Goal: Information Seeking & Learning: Learn about a topic

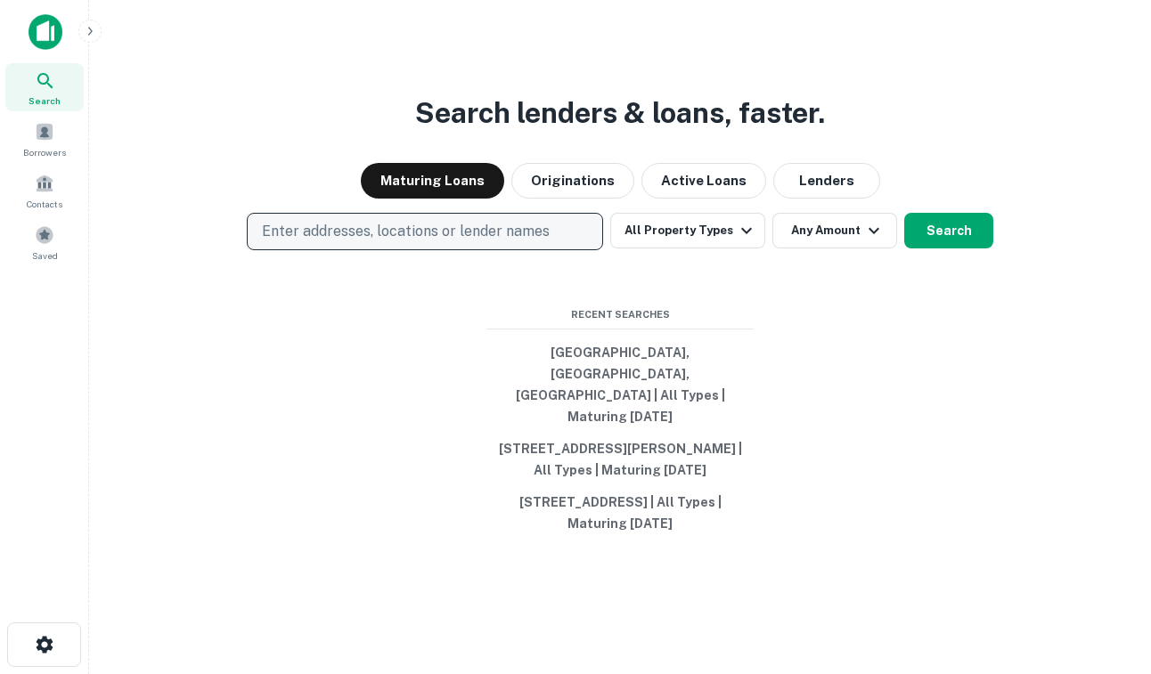
click at [437, 242] on p "Enter addresses, locations or lender names" at bounding box center [406, 231] width 288 height 21
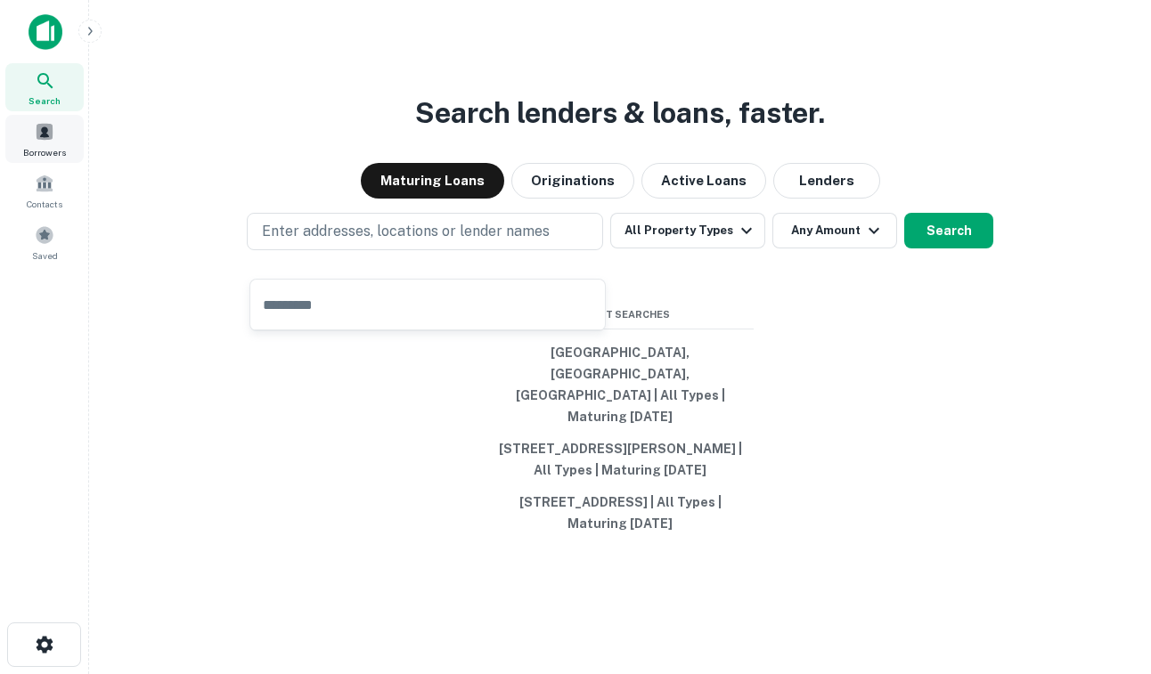
click at [59, 147] on span "Borrowers" at bounding box center [44, 152] width 43 height 14
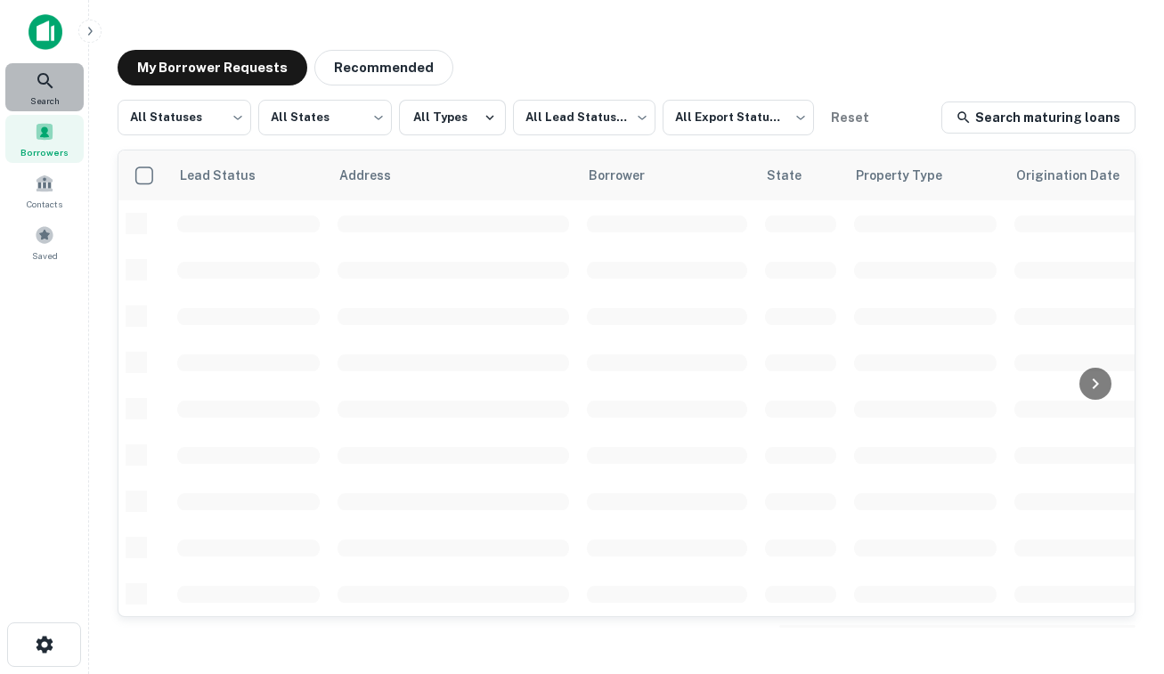
click at [45, 92] on div "Search" at bounding box center [44, 87] width 78 height 48
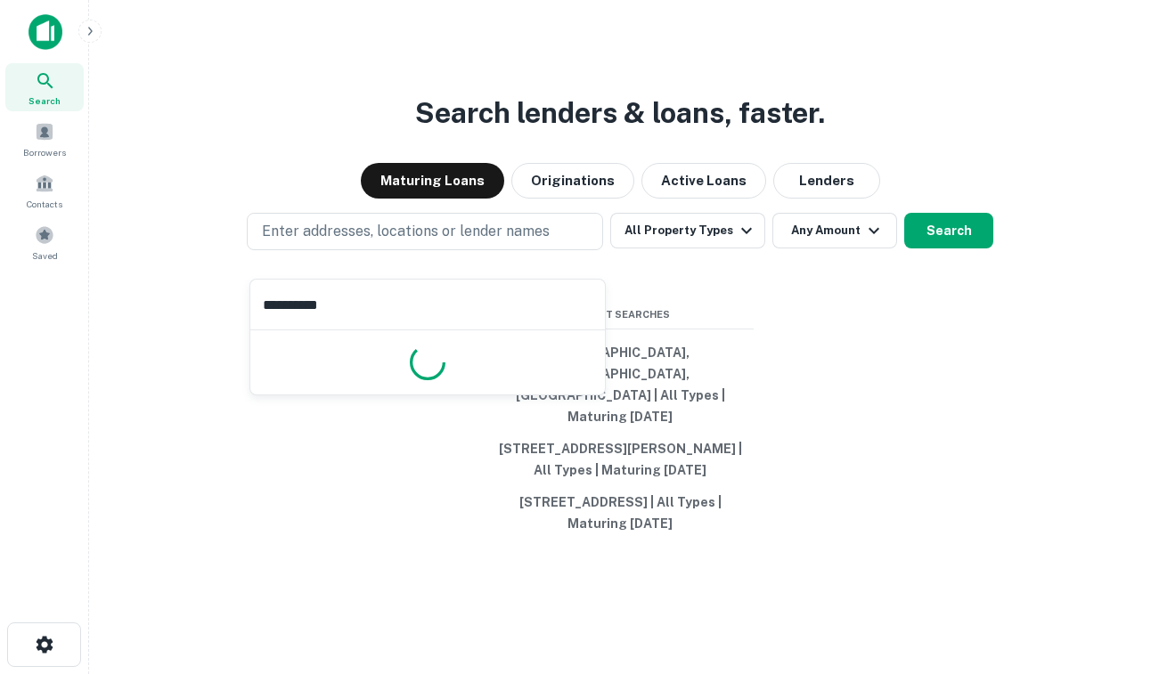
type input "**********"
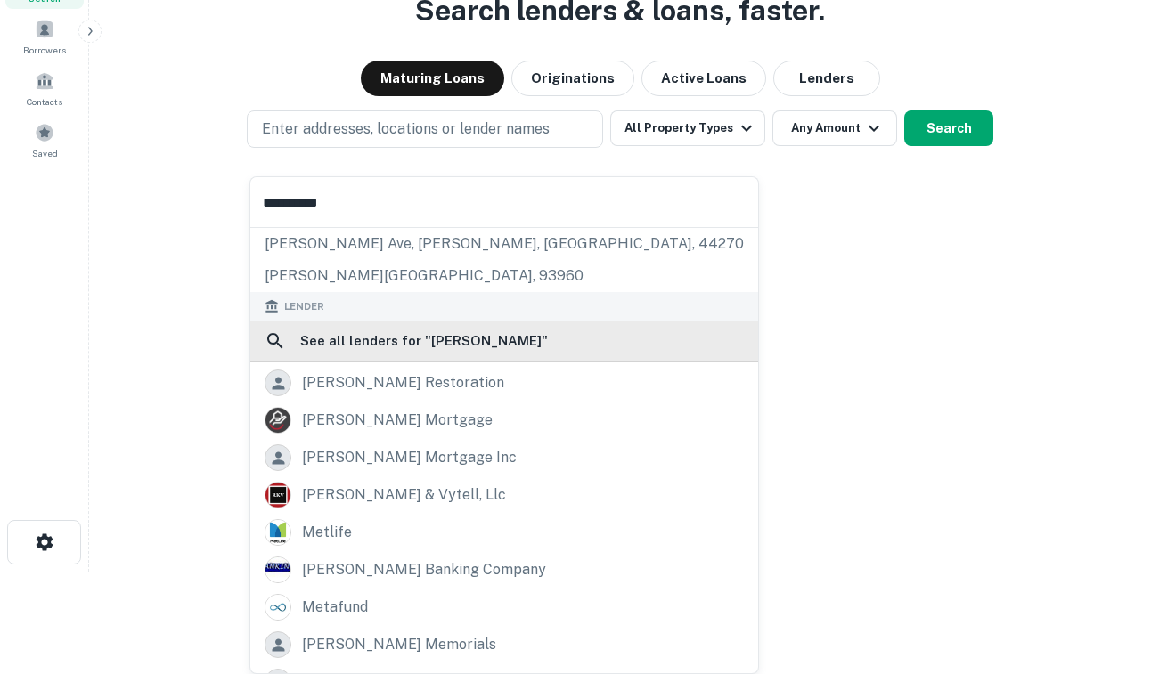
scroll to position [127, 0]
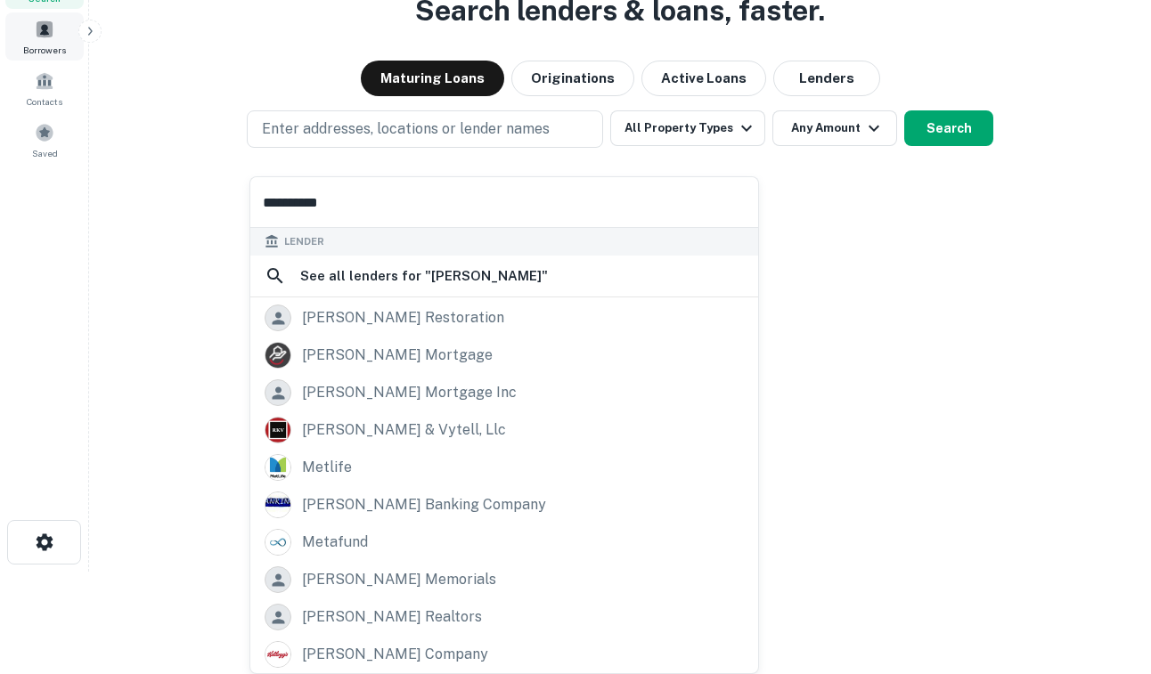
click at [42, 50] on span "Borrowers" at bounding box center [44, 50] width 43 height 14
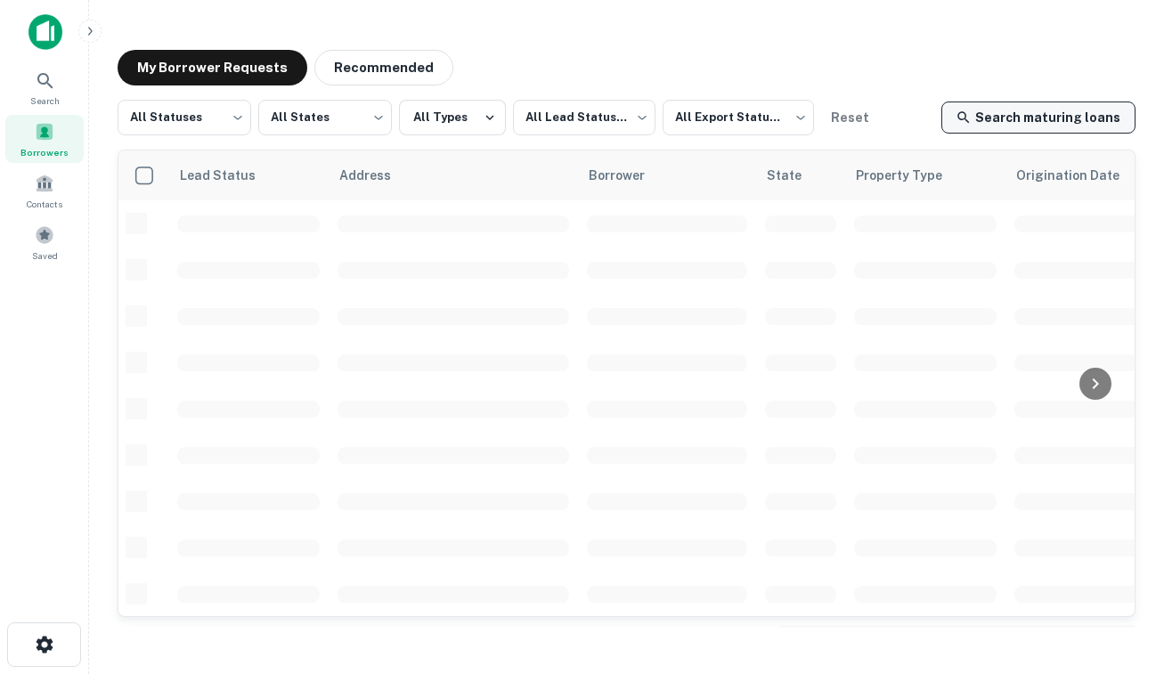
click at [997, 118] on link "Search maturing loans" at bounding box center [1039, 118] width 194 height 32
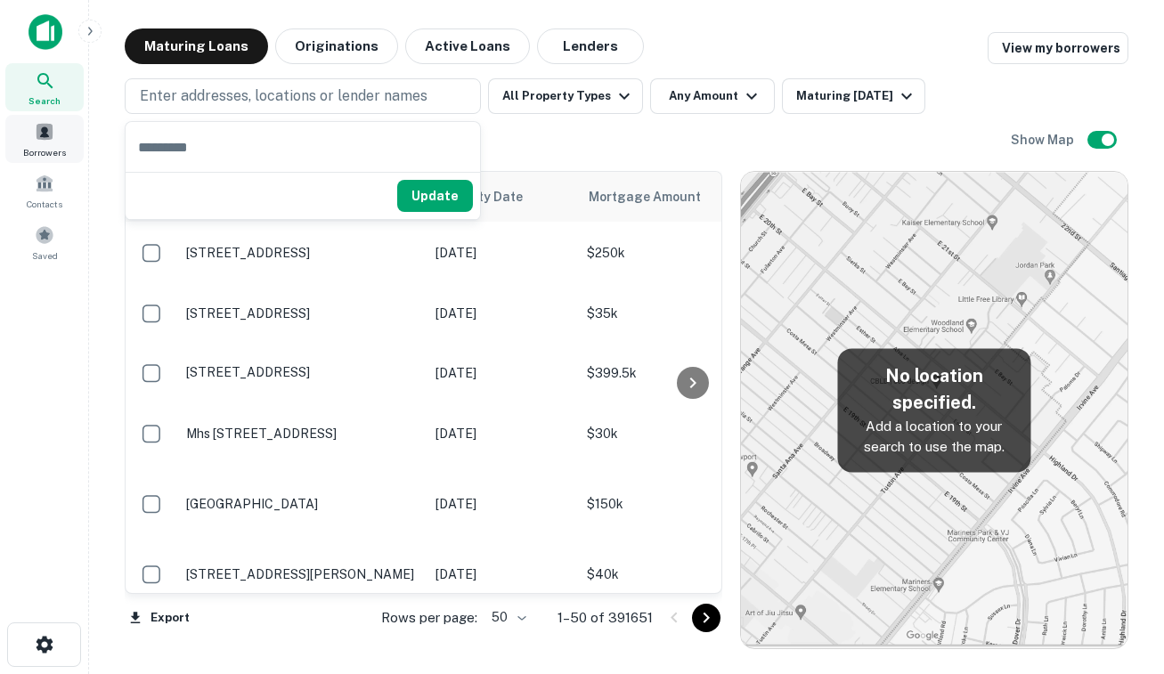
click at [44, 132] on span at bounding box center [45, 132] width 20 height 20
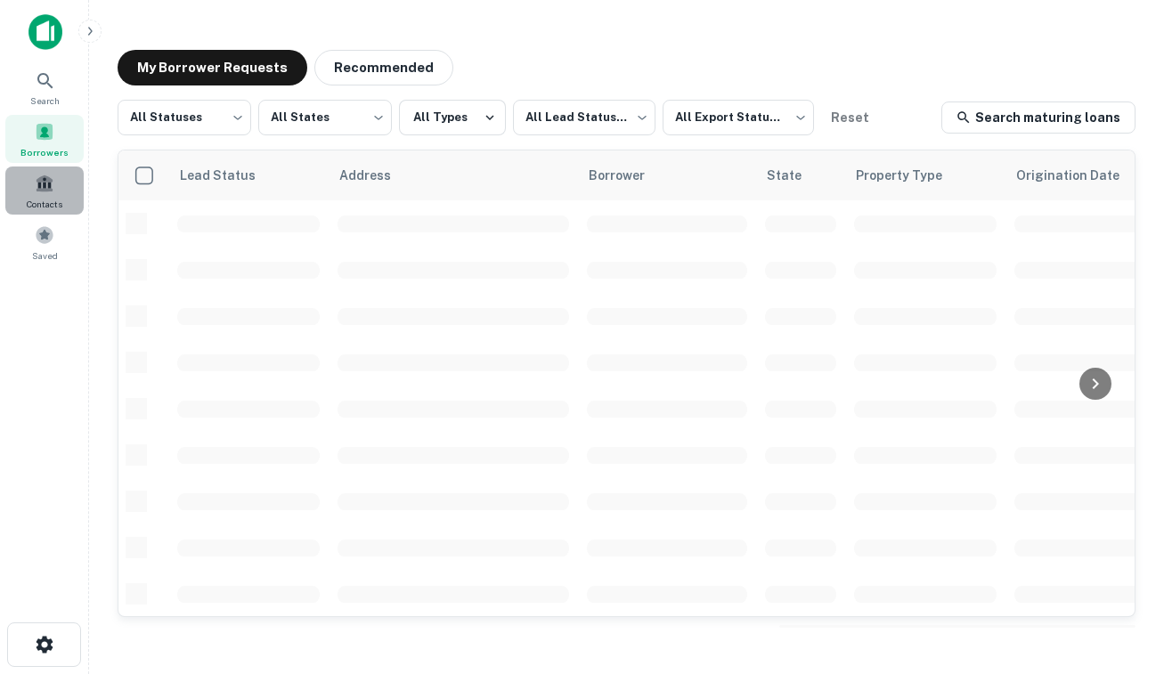
click at [45, 199] on span "Contacts" at bounding box center [45, 204] width 36 height 14
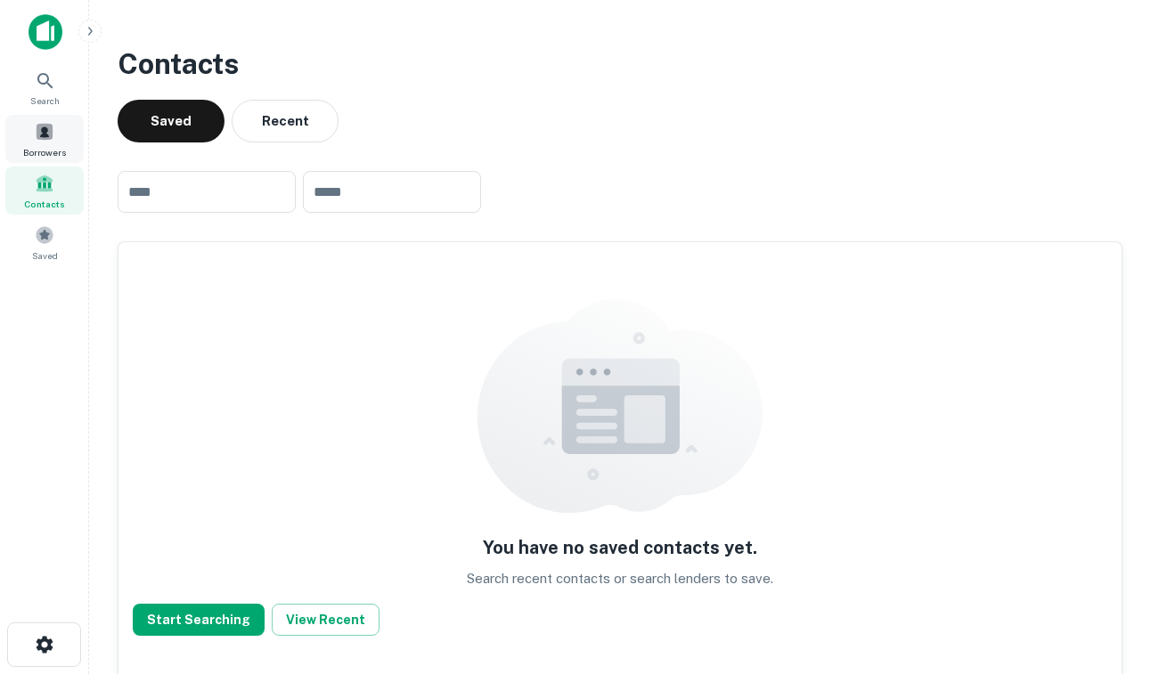
click at [30, 145] on span "Borrowers" at bounding box center [44, 152] width 43 height 14
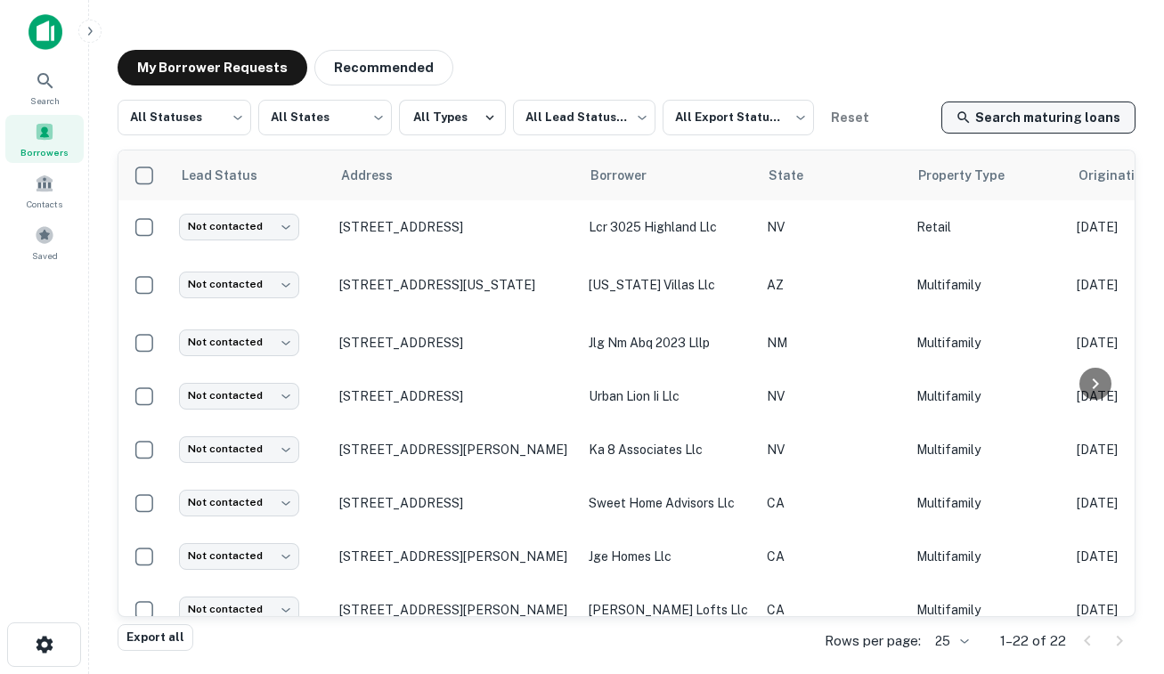
click at [972, 120] on icon at bounding box center [964, 118] width 16 height 16
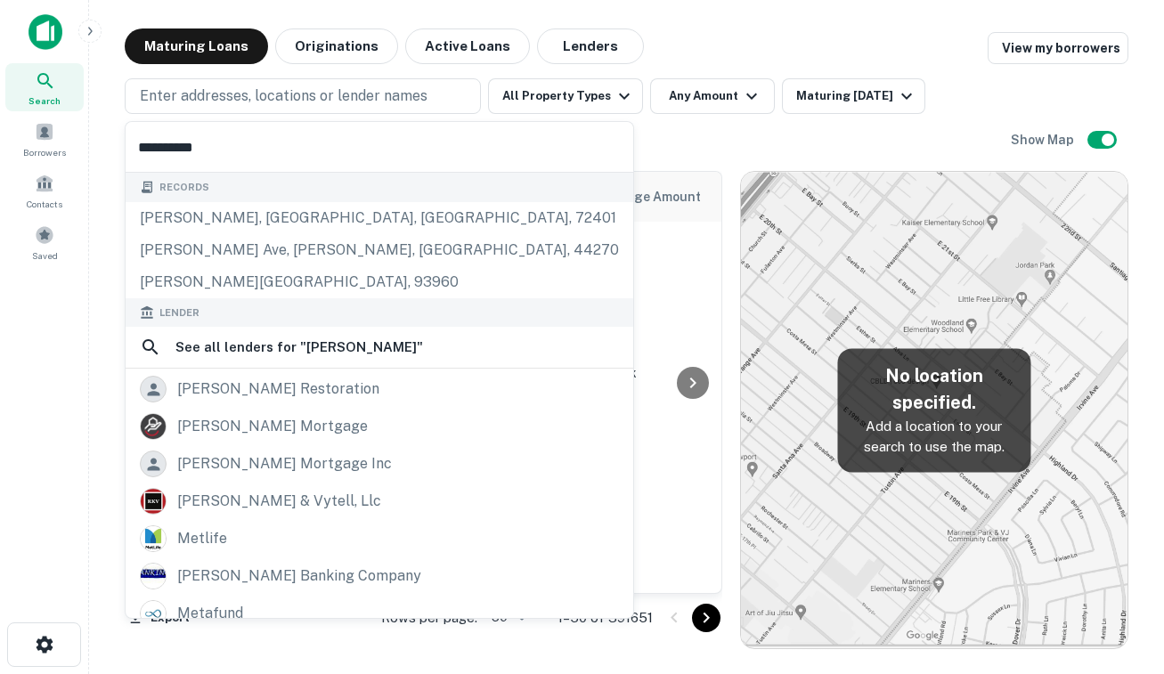
type input "**********"
